Goal: Task Accomplishment & Management: Manage account settings

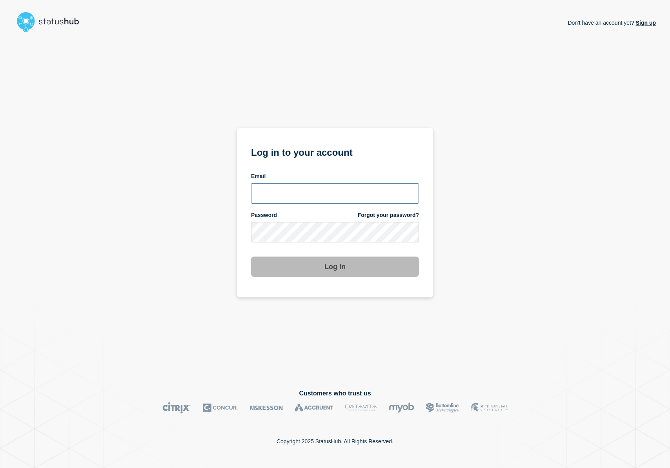
type input "[PERSON_NAME][EMAIL_ADDRESS][DOMAIN_NAME]"
click at [331, 271] on button "Log in" at bounding box center [335, 266] width 168 height 20
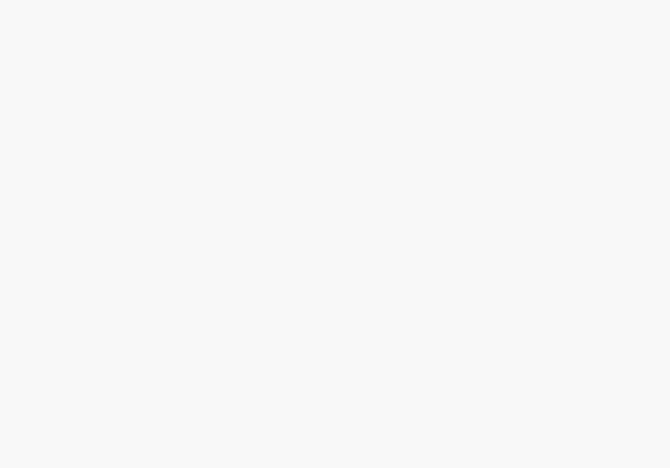
click at [263, 272] on body at bounding box center [335, 234] width 670 height 468
